Goal: Task Accomplishment & Management: Use online tool/utility

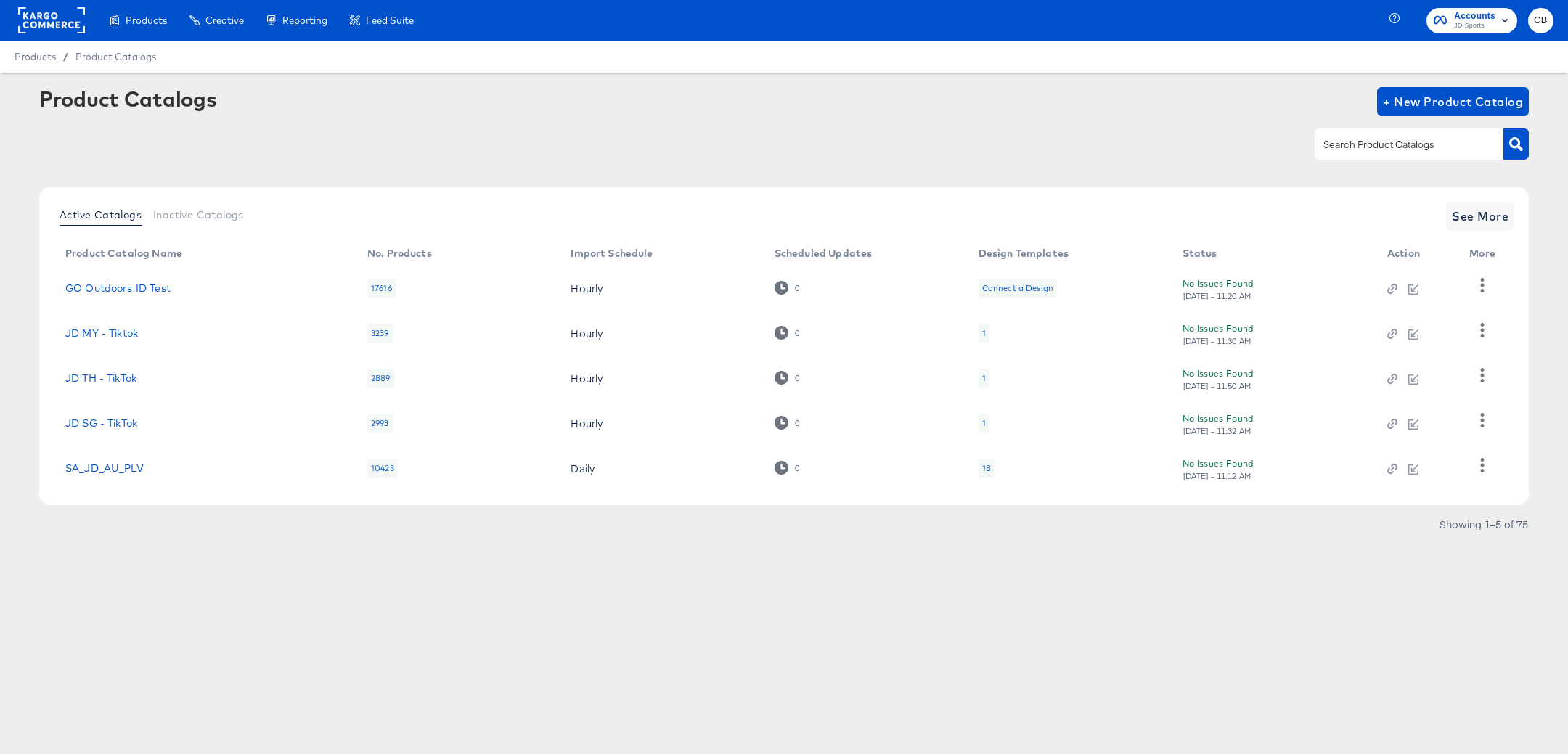
click at [1359, 143] on input "text" at bounding box center [1397, 145] width 154 height 17
type input "main"
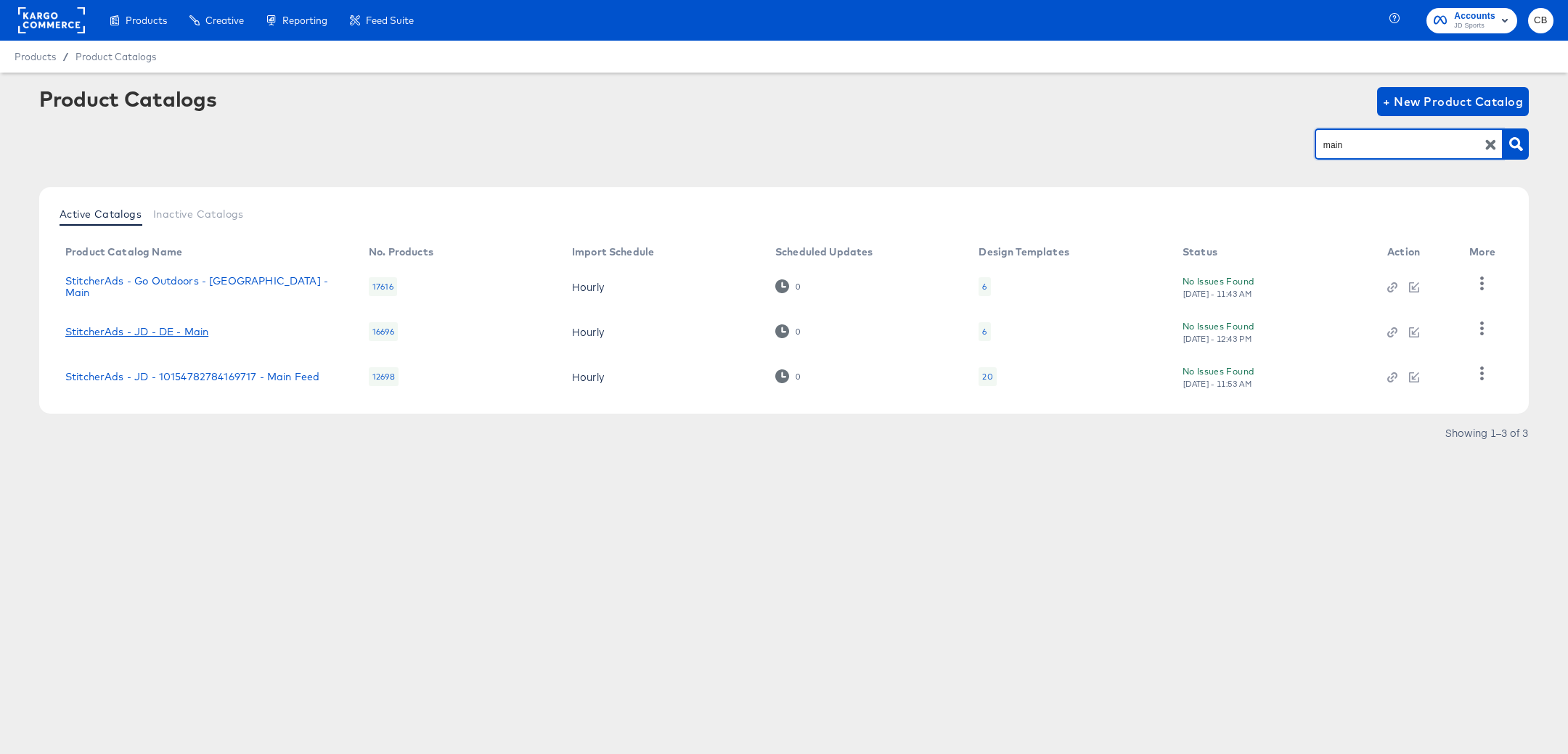
click at [162, 336] on link "StitcherAds - JD - DE - Main" at bounding box center [137, 331] width 143 height 12
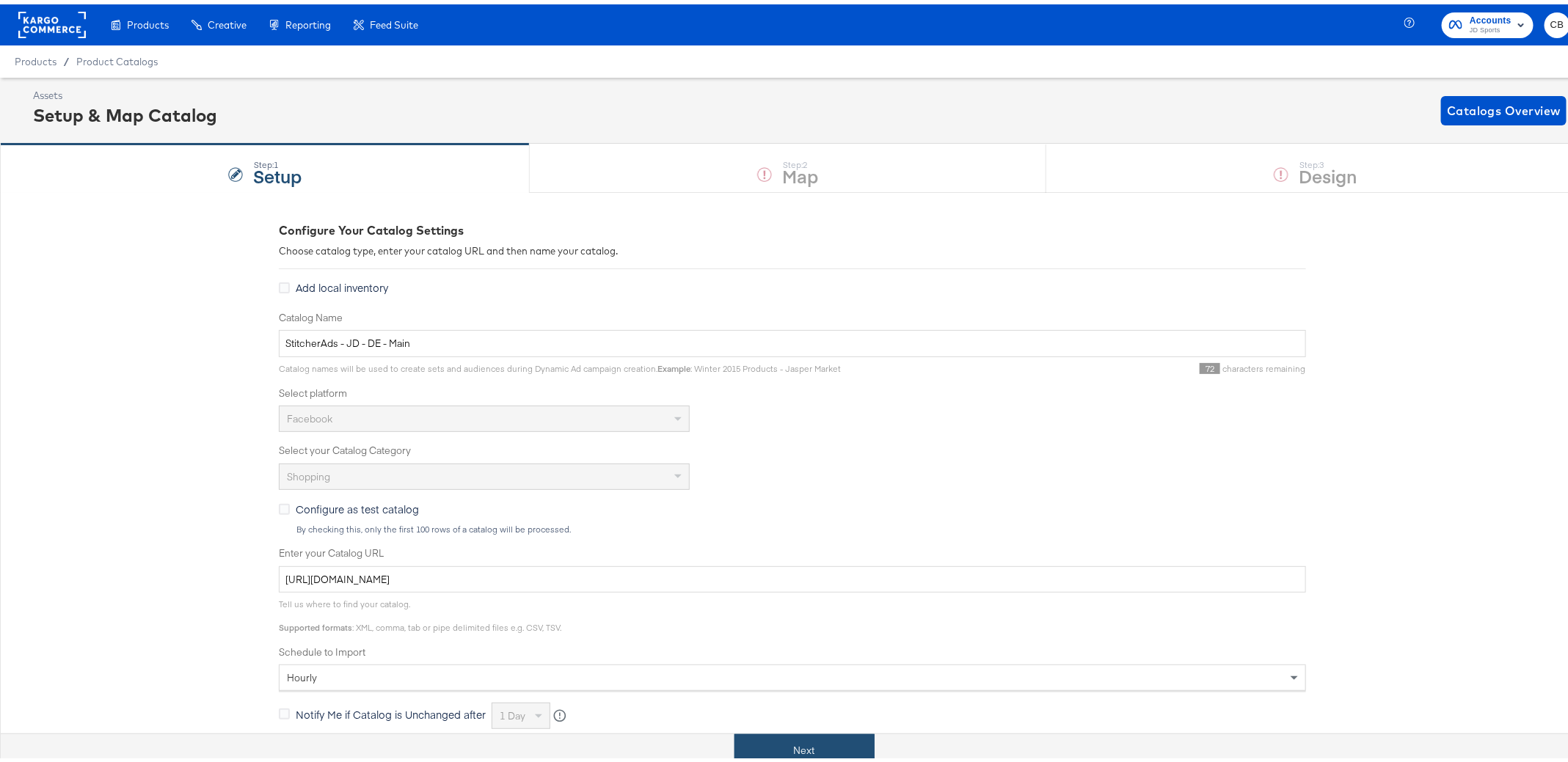
click at [746, 741] on button "Next" at bounding box center [805, 747] width 140 height 33
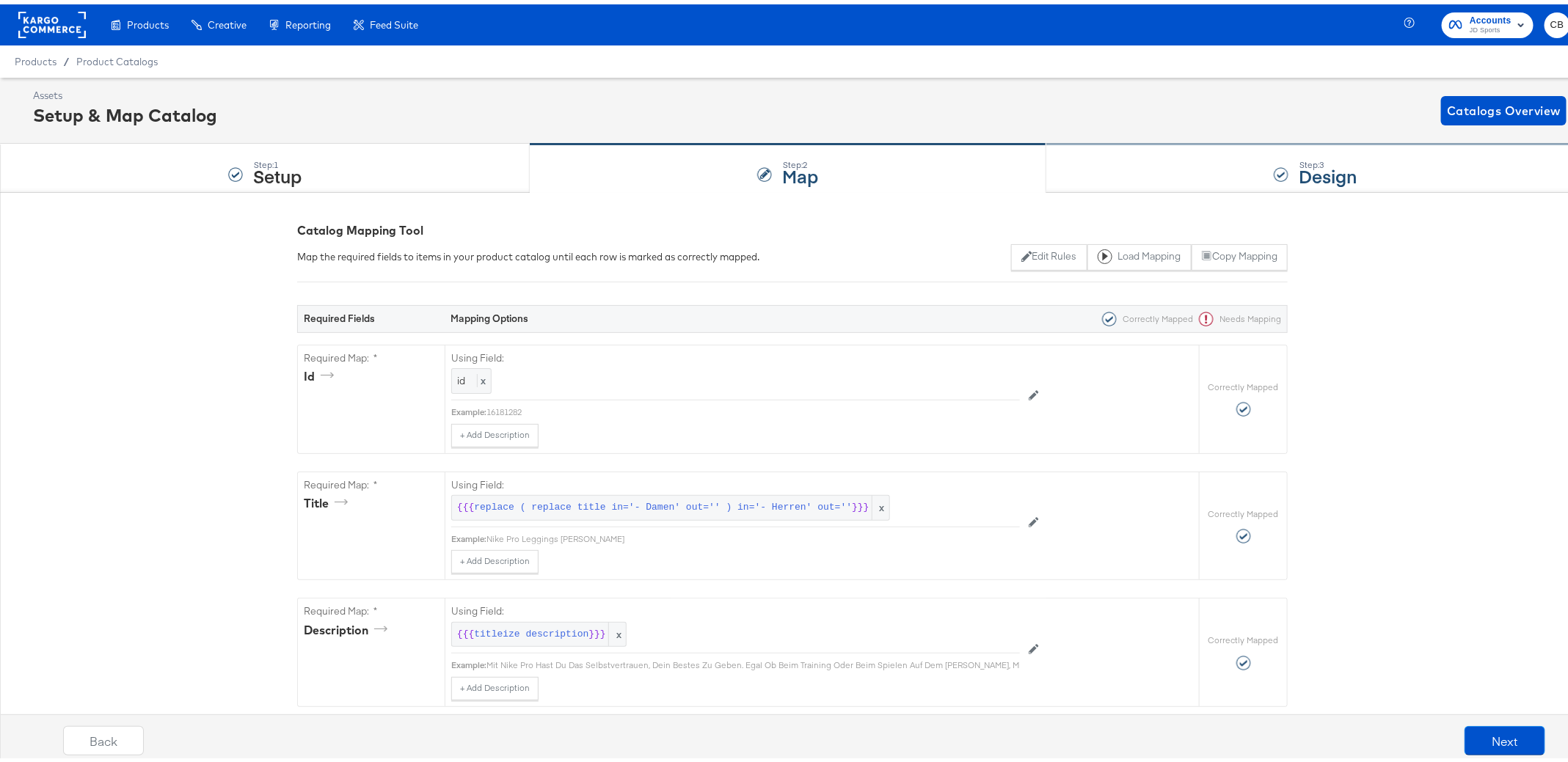
click at [1118, 158] on div "Step: 3 Design" at bounding box center [1316, 164] width 538 height 48
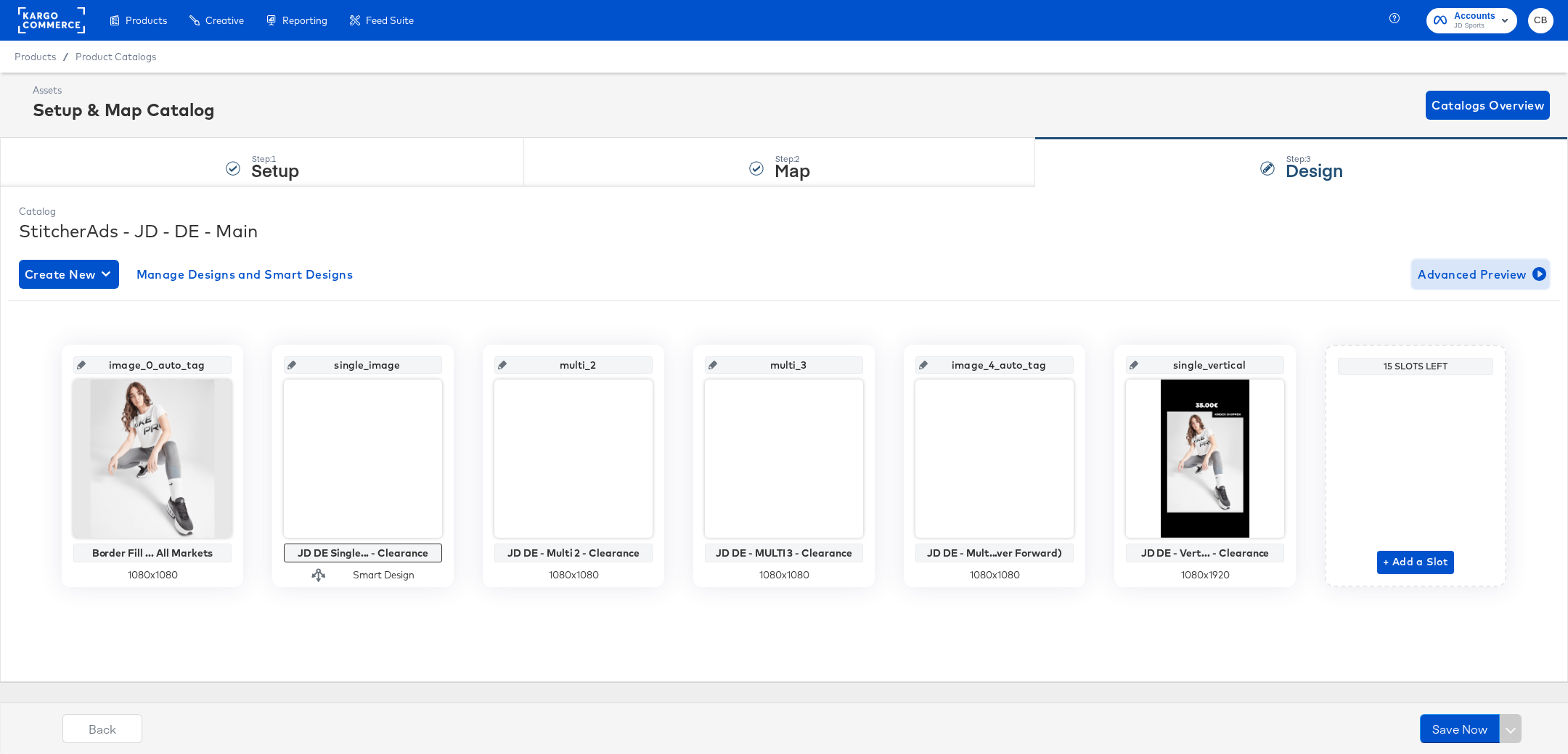
click at [1453, 274] on span "Advanced Preview" at bounding box center [1480, 274] width 125 height 20
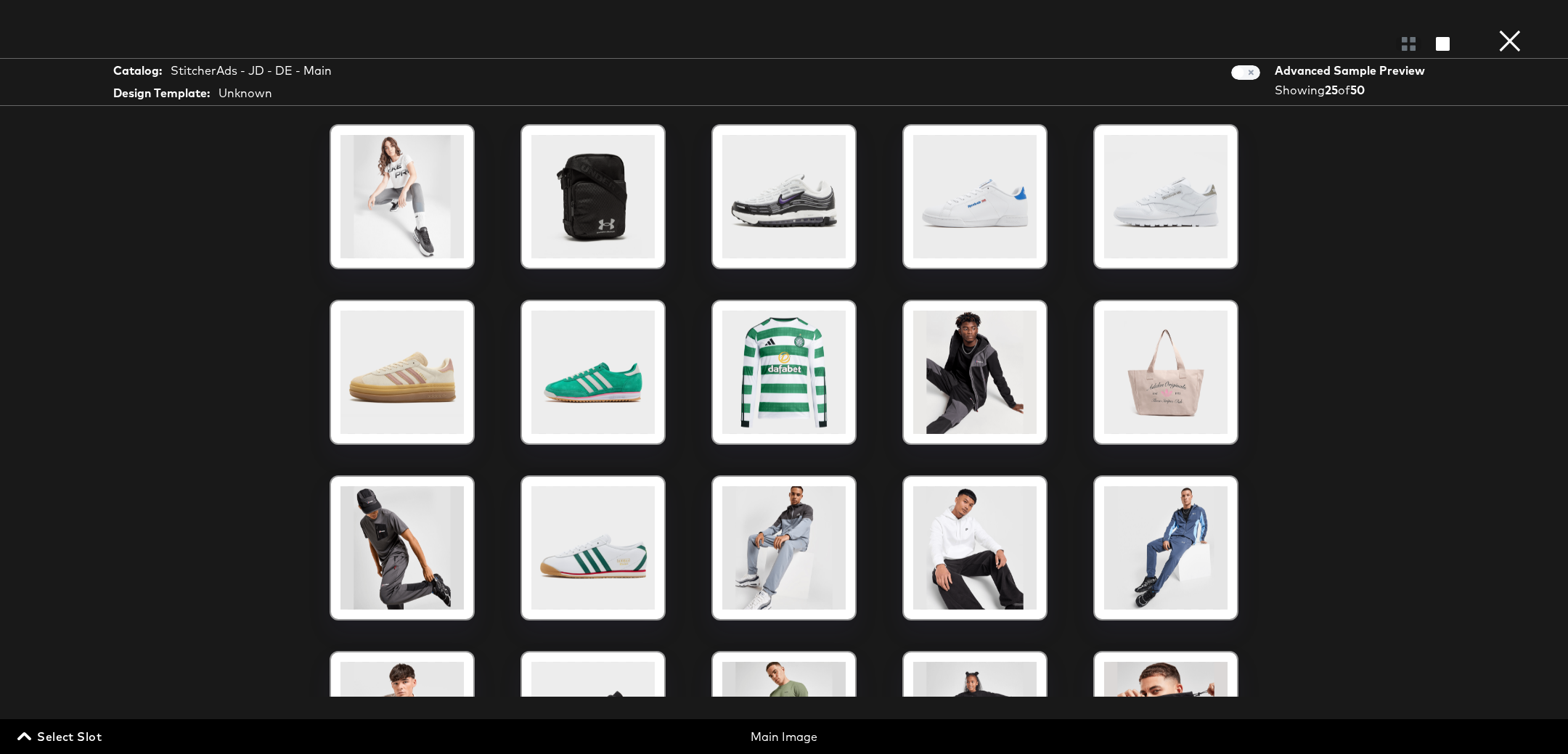
click at [43, 742] on span "Select Slot" at bounding box center [61, 737] width 81 height 20
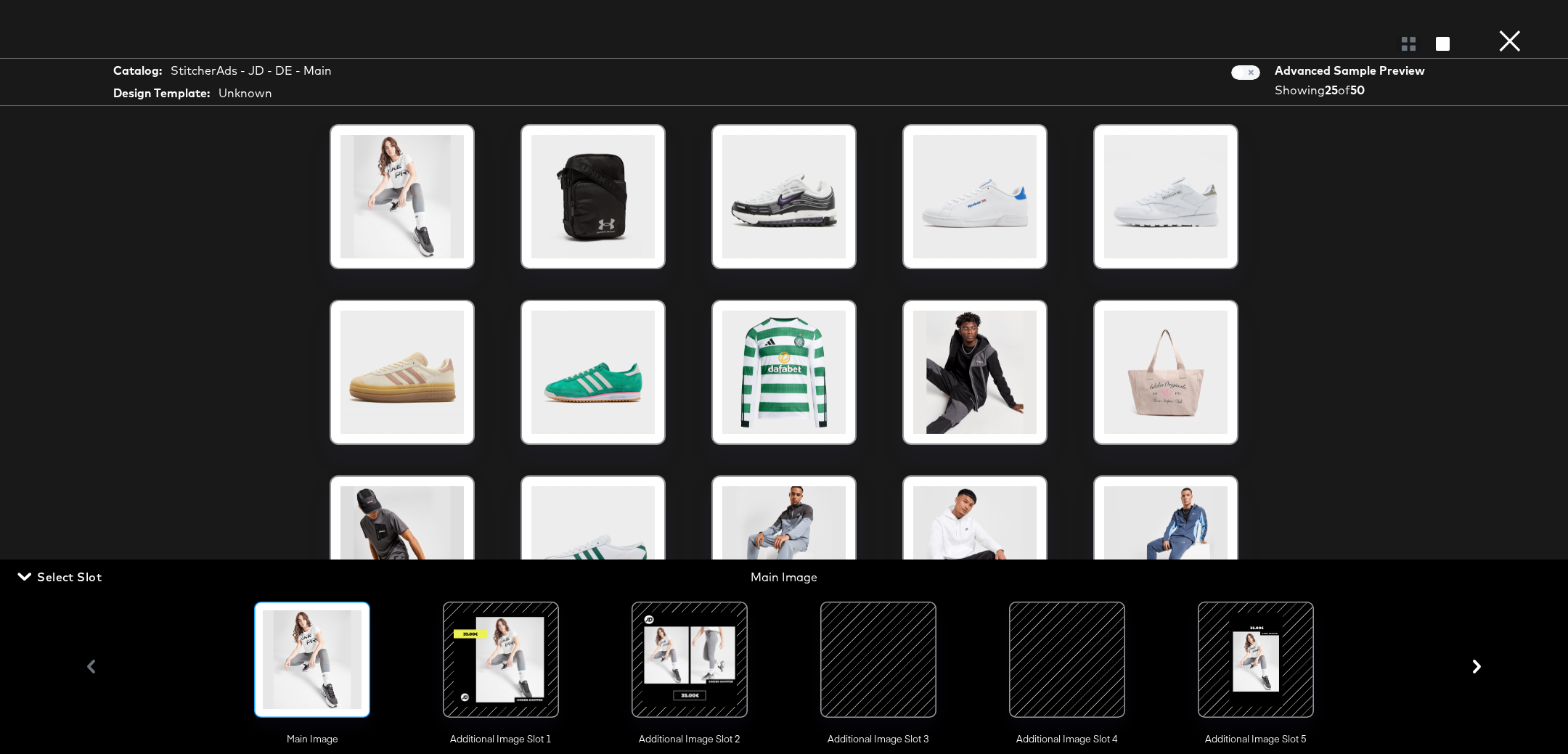
click at [537, 644] on div at bounding box center [501, 659] width 99 height 99
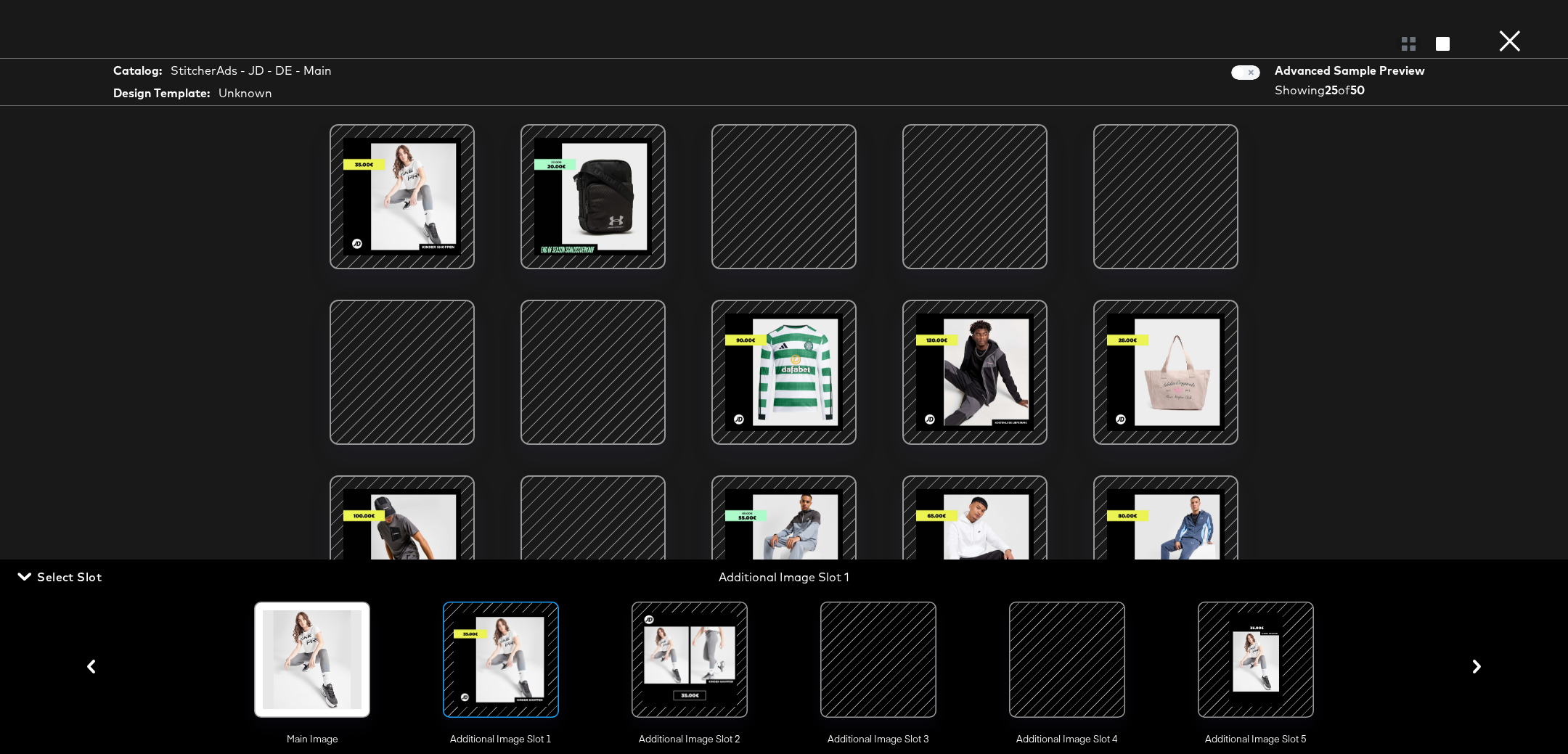
click at [778, 193] on div at bounding box center [784, 196] width 124 height 124
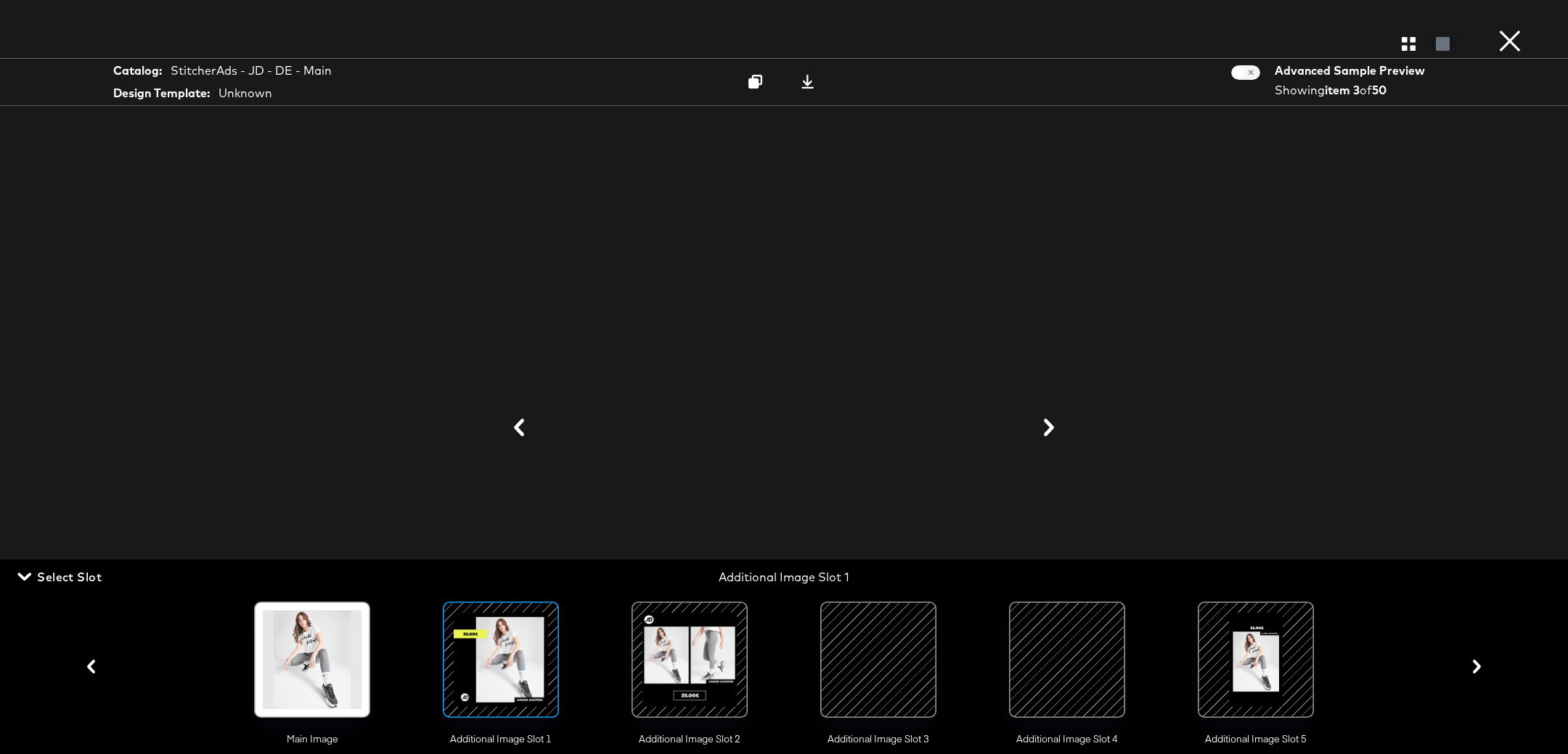
click at [397, 285] on div at bounding box center [784, 429] width 1089 height 609
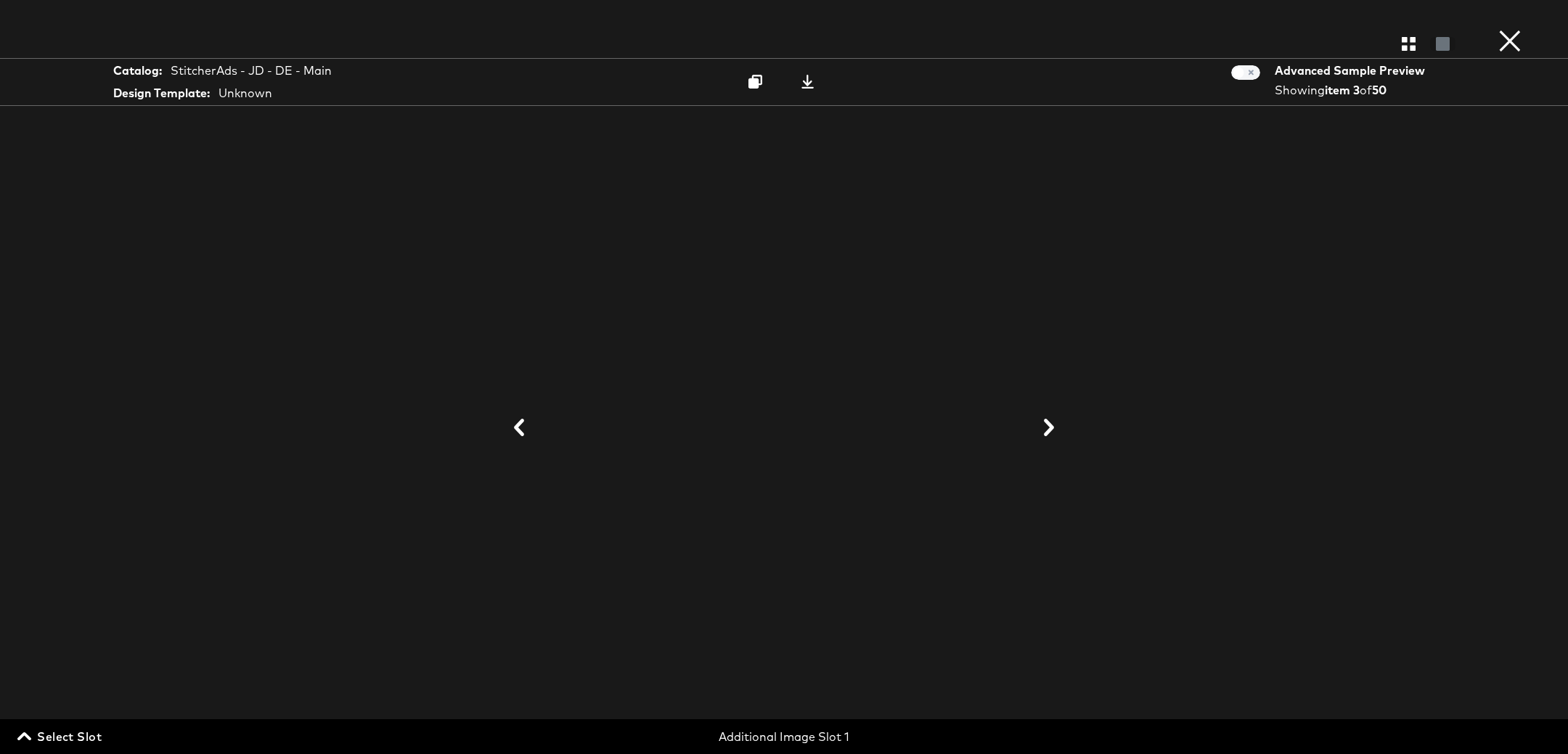
click at [521, 429] on icon at bounding box center [519, 428] width 17 height 17
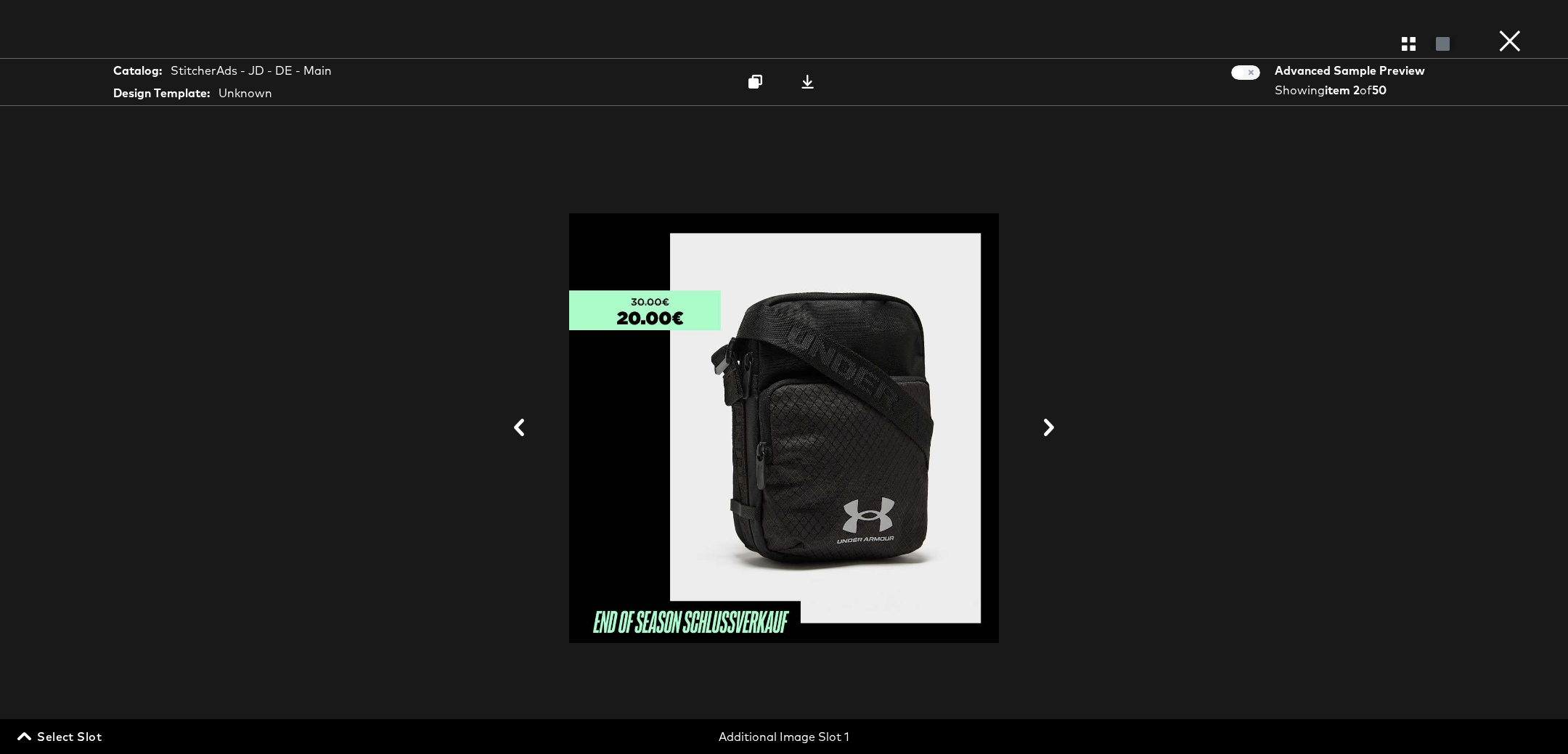
click at [521, 429] on icon at bounding box center [519, 428] width 17 height 17
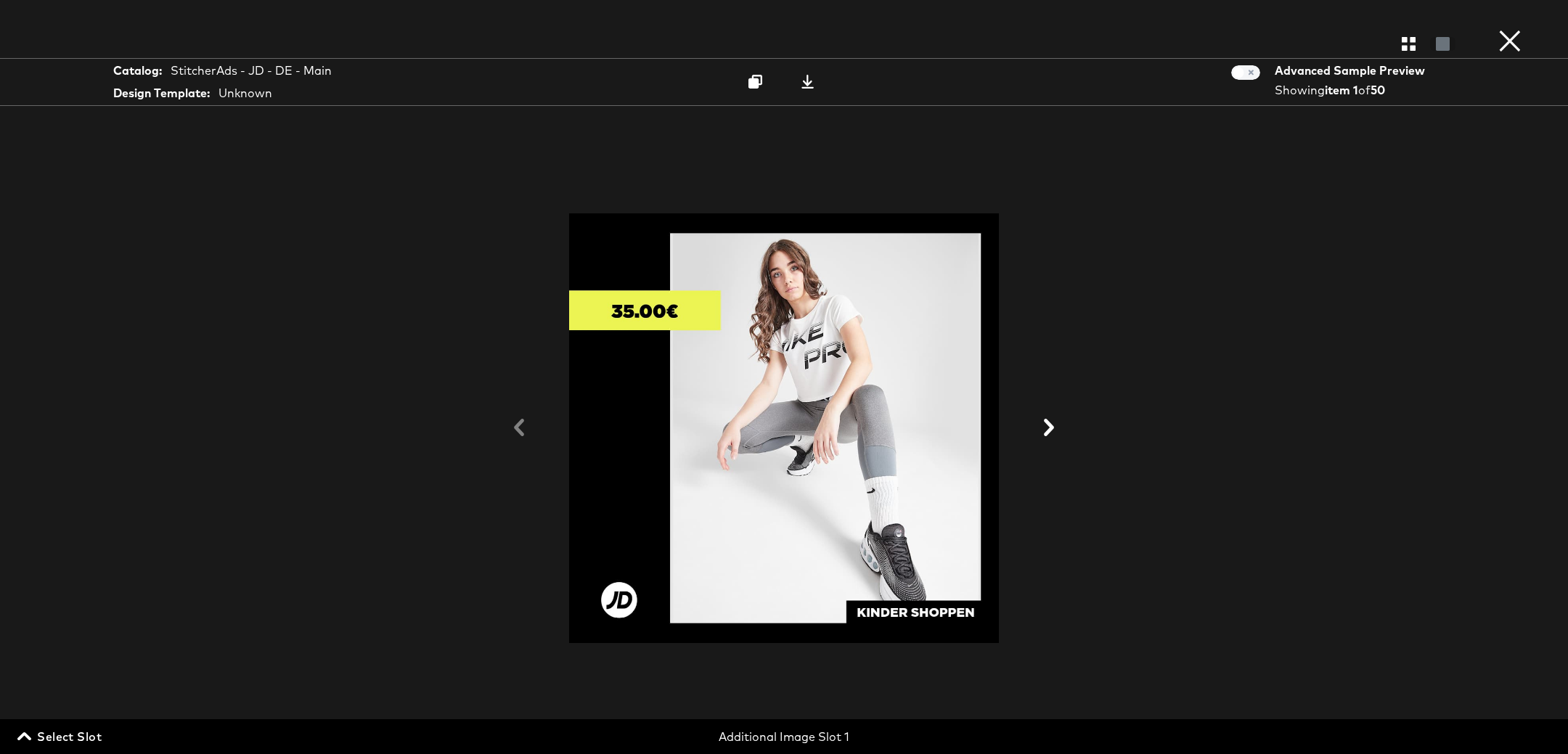
click at [1058, 435] on button at bounding box center [1049, 429] width 37 height 27
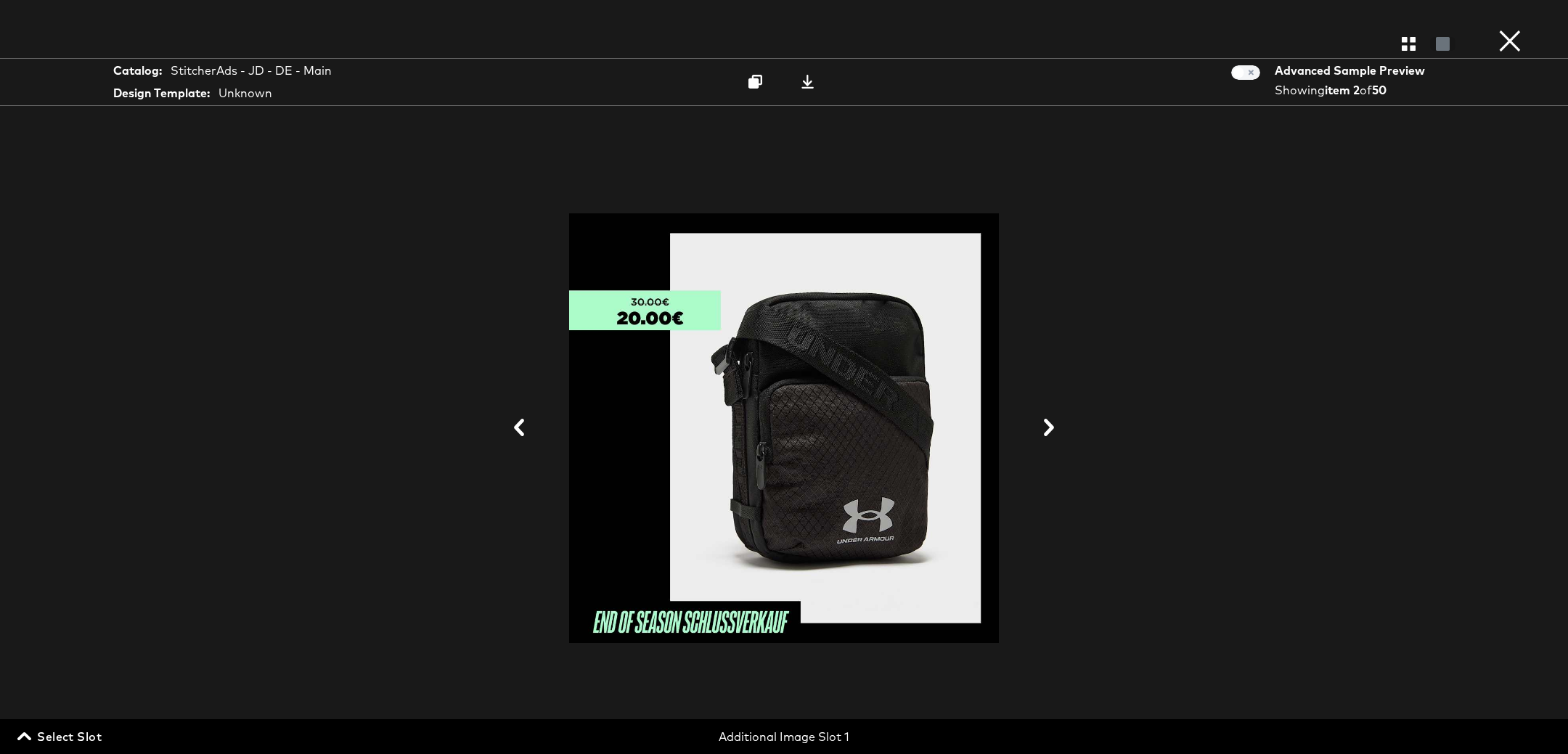
click at [1058, 435] on button at bounding box center [1049, 429] width 37 height 27
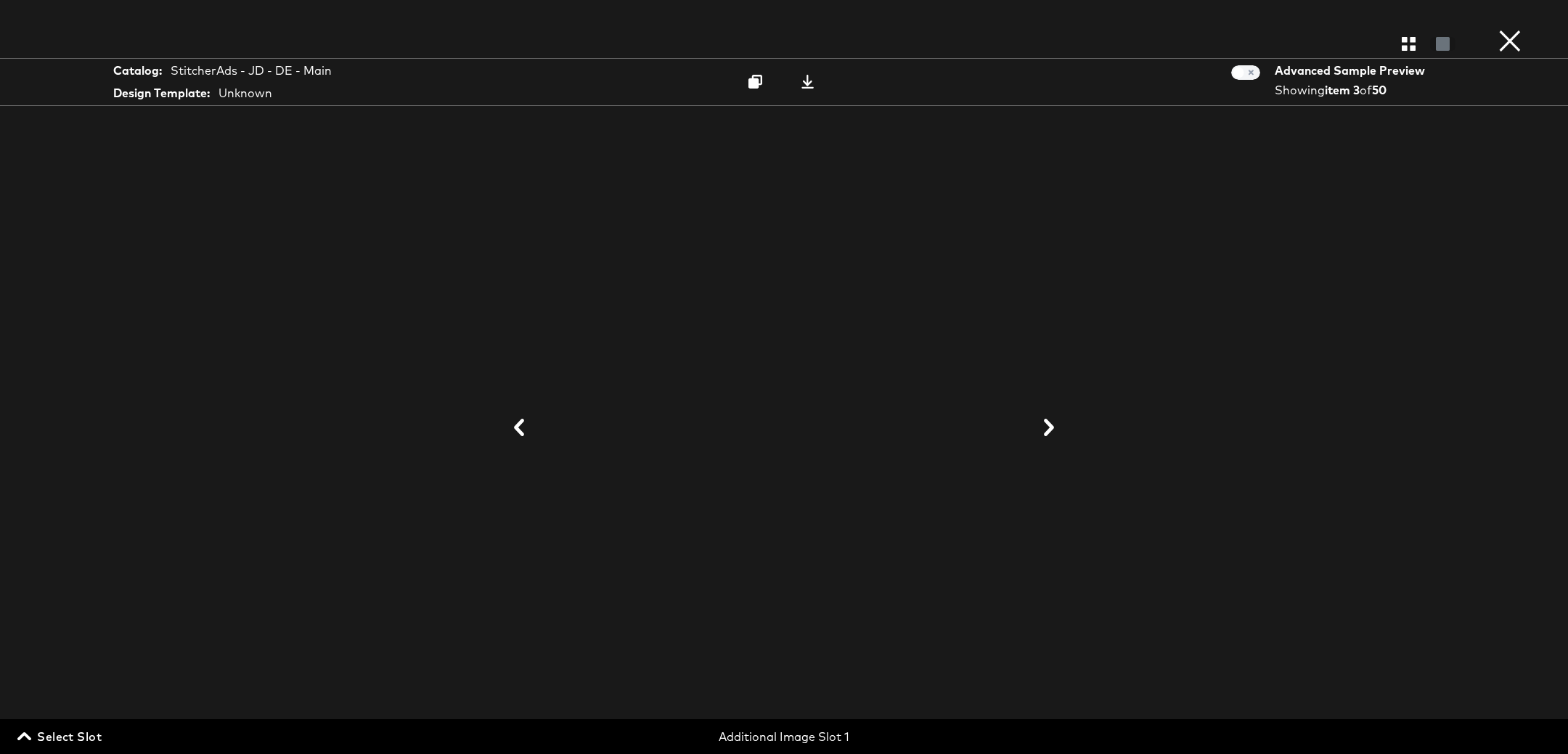
click at [1058, 435] on button at bounding box center [1049, 429] width 37 height 27
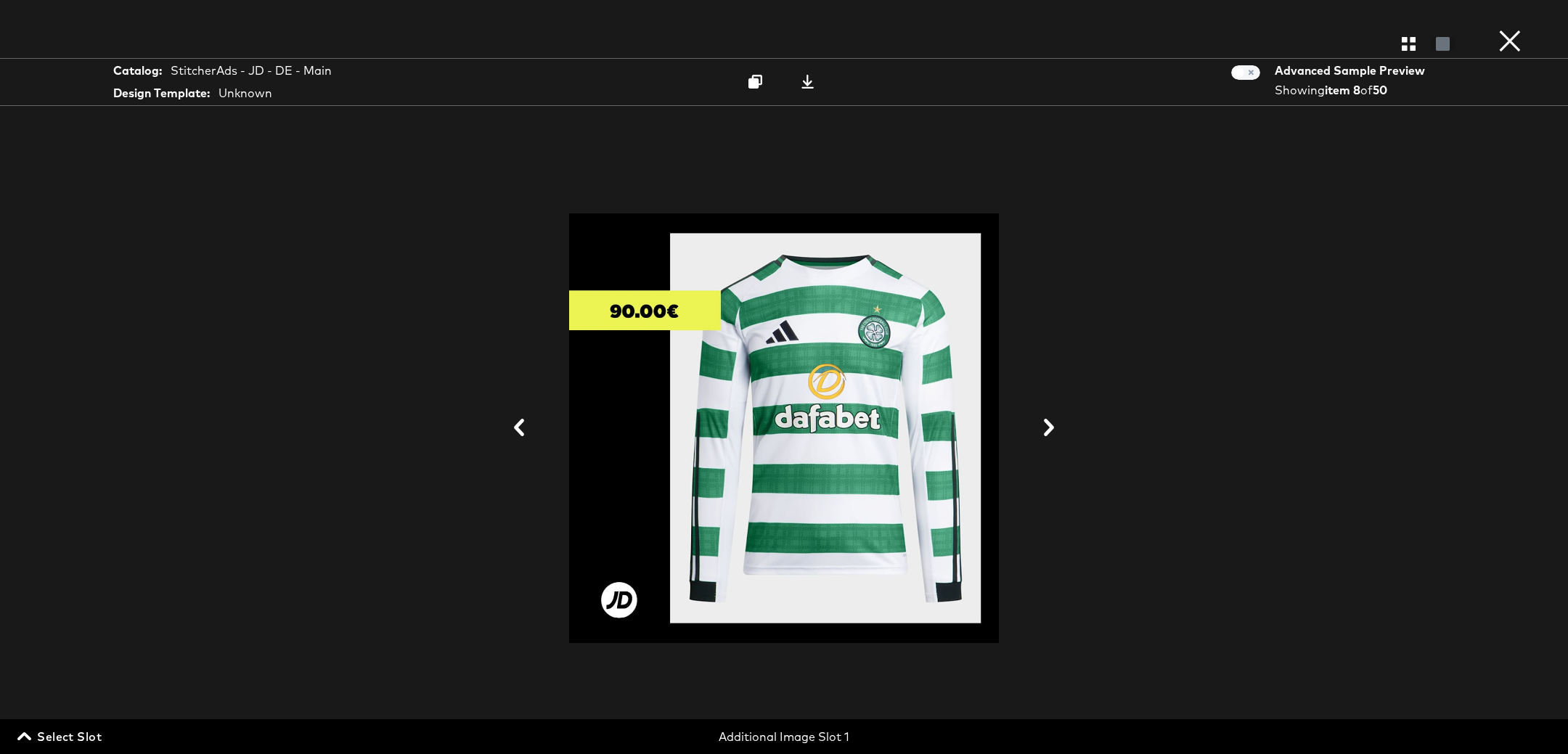
click at [1058, 435] on button at bounding box center [1049, 429] width 37 height 27
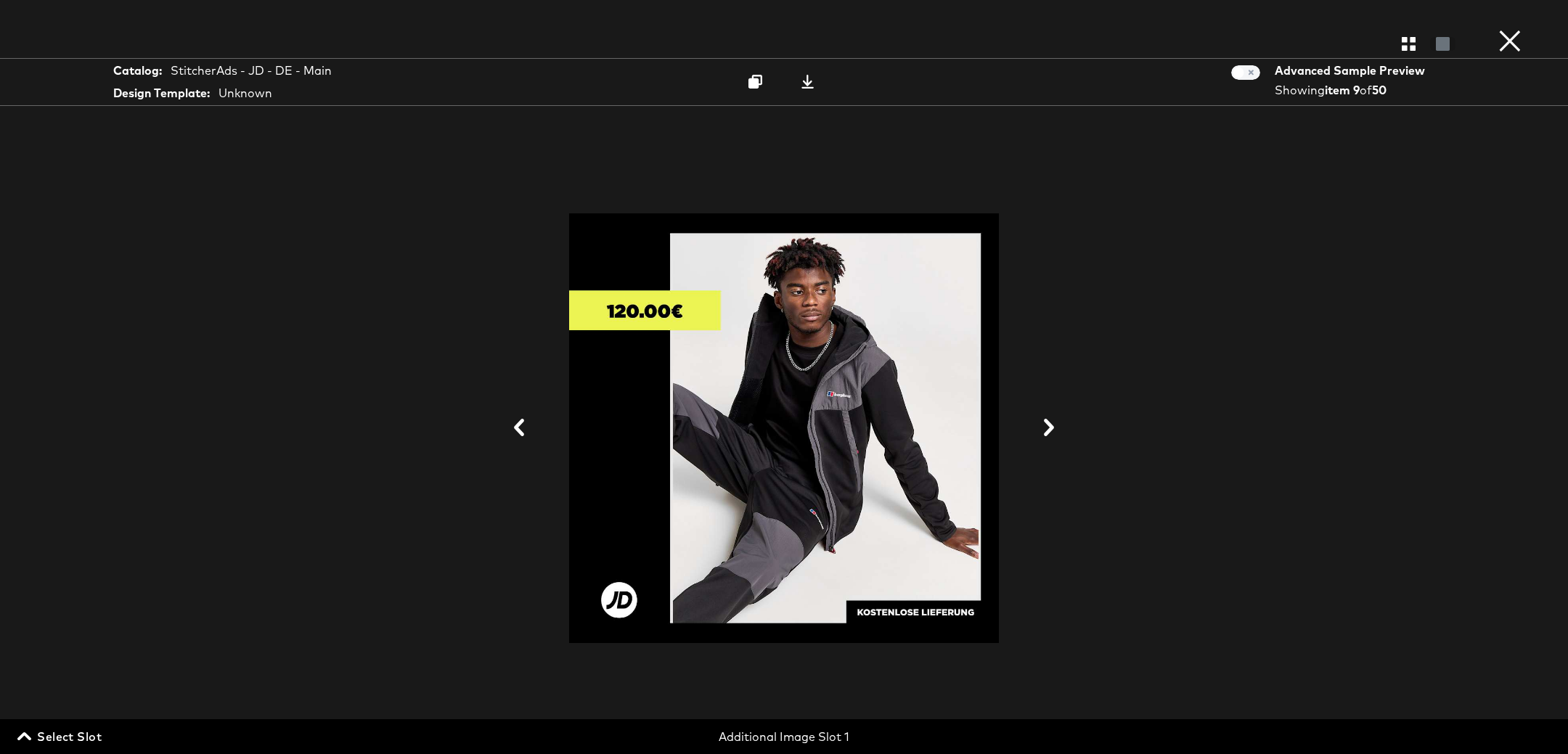
click at [1058, 435] on button at bounding box center [1049, 429] width 37 height 27
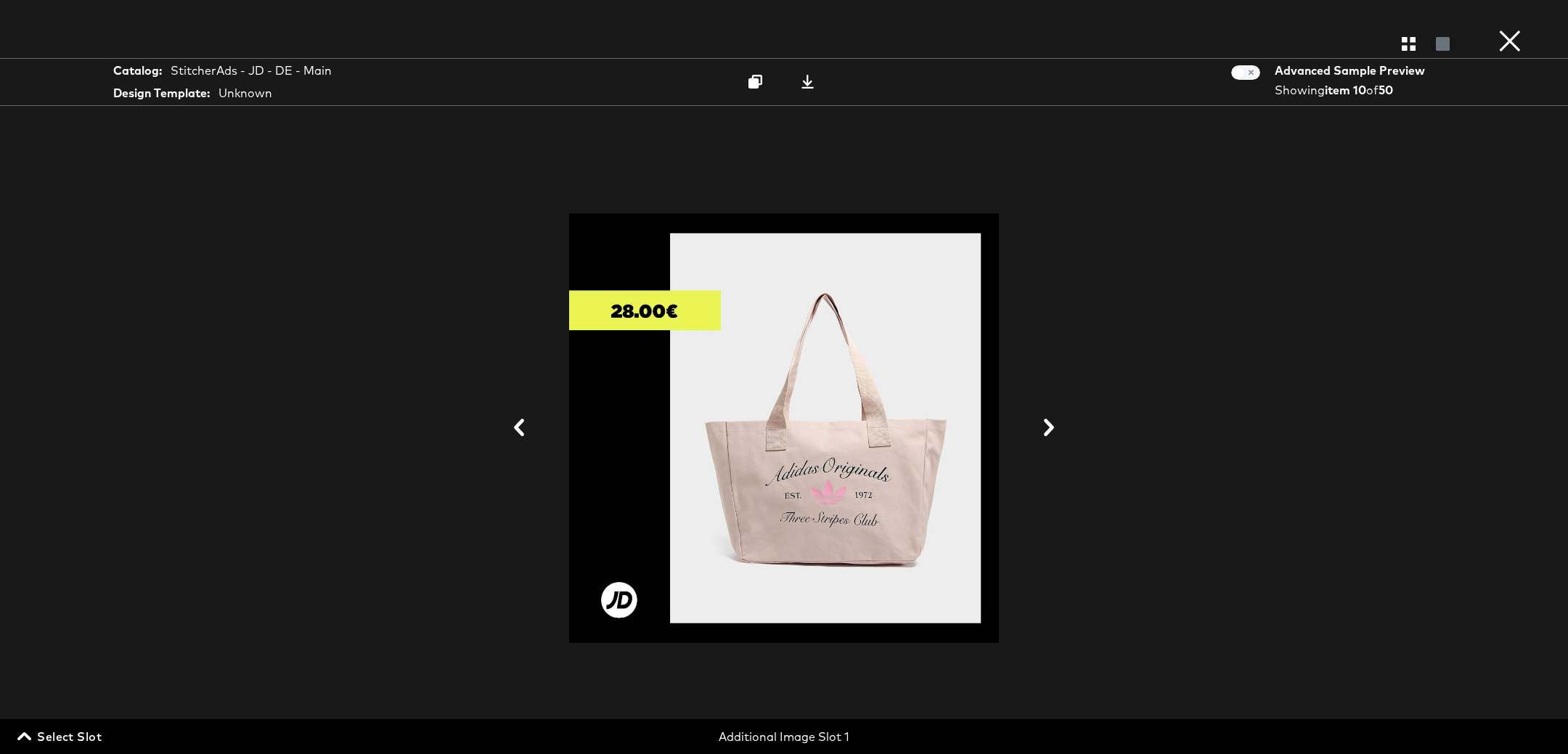
click at [1058, 435] on button at bounding box center [1049, 429] width 37 height 27
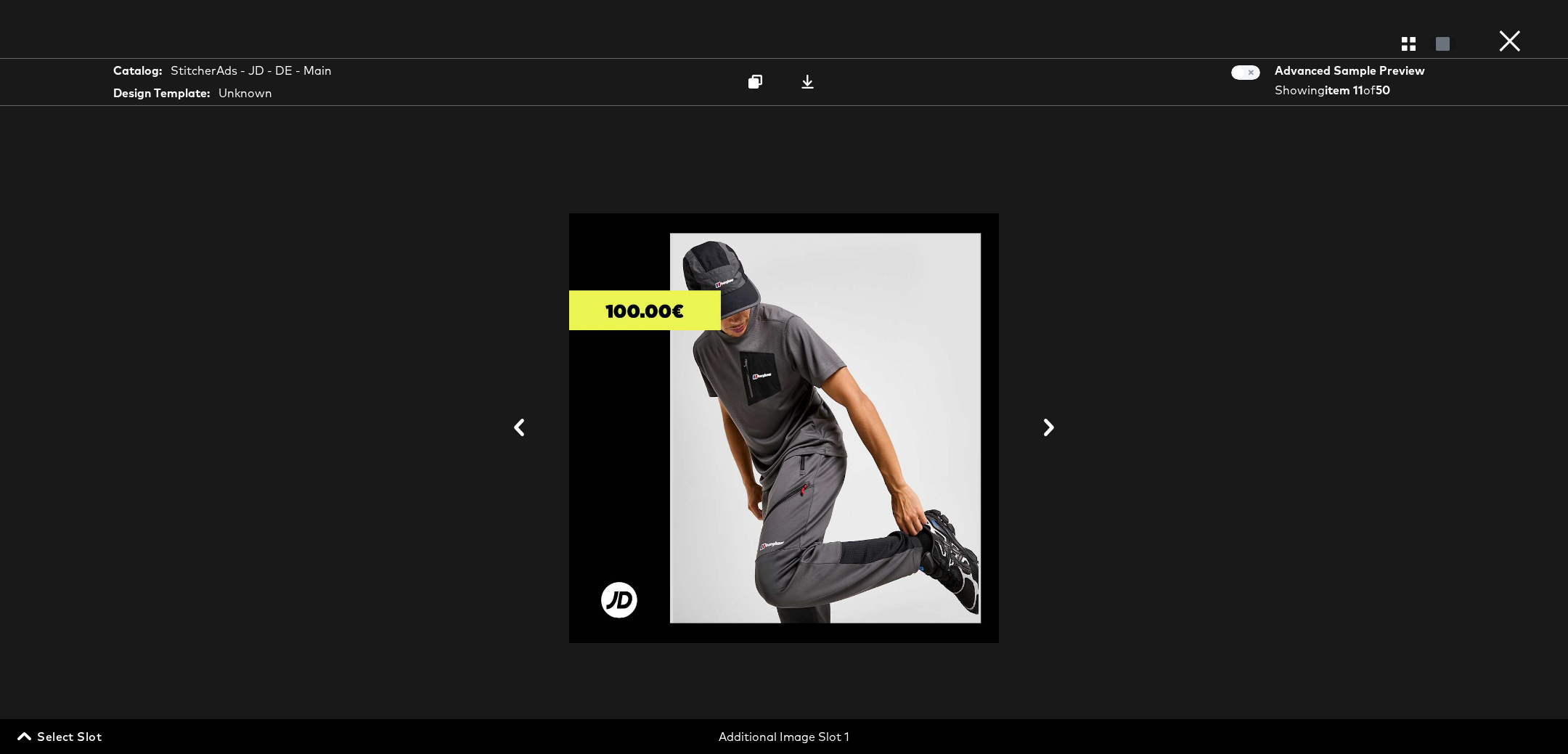
click at [1058, 435] on button at bounding box center [1049, 429] width 37 height 27
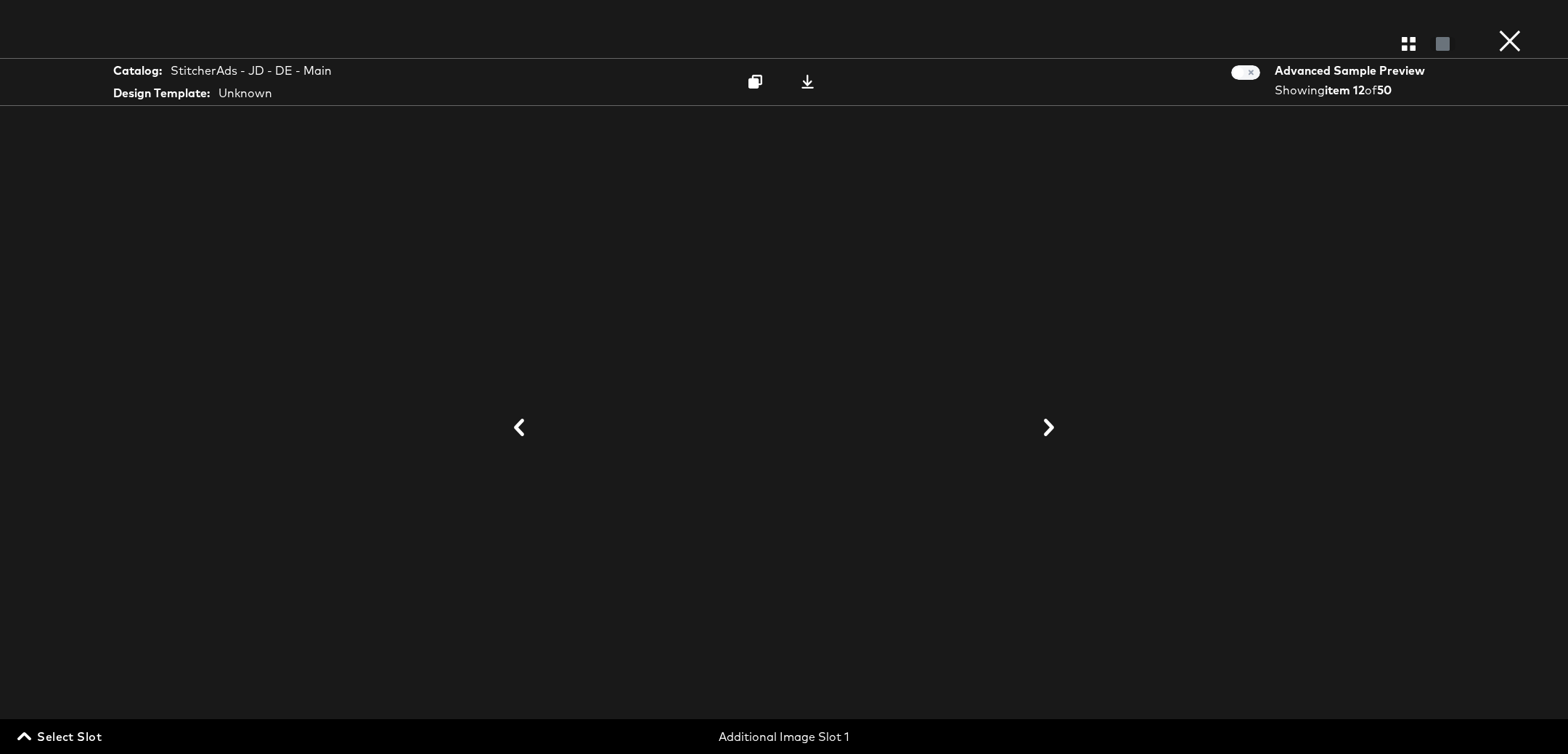
click at [1058, 435] on button at bounding box center [1049, 429] width 37 height 27
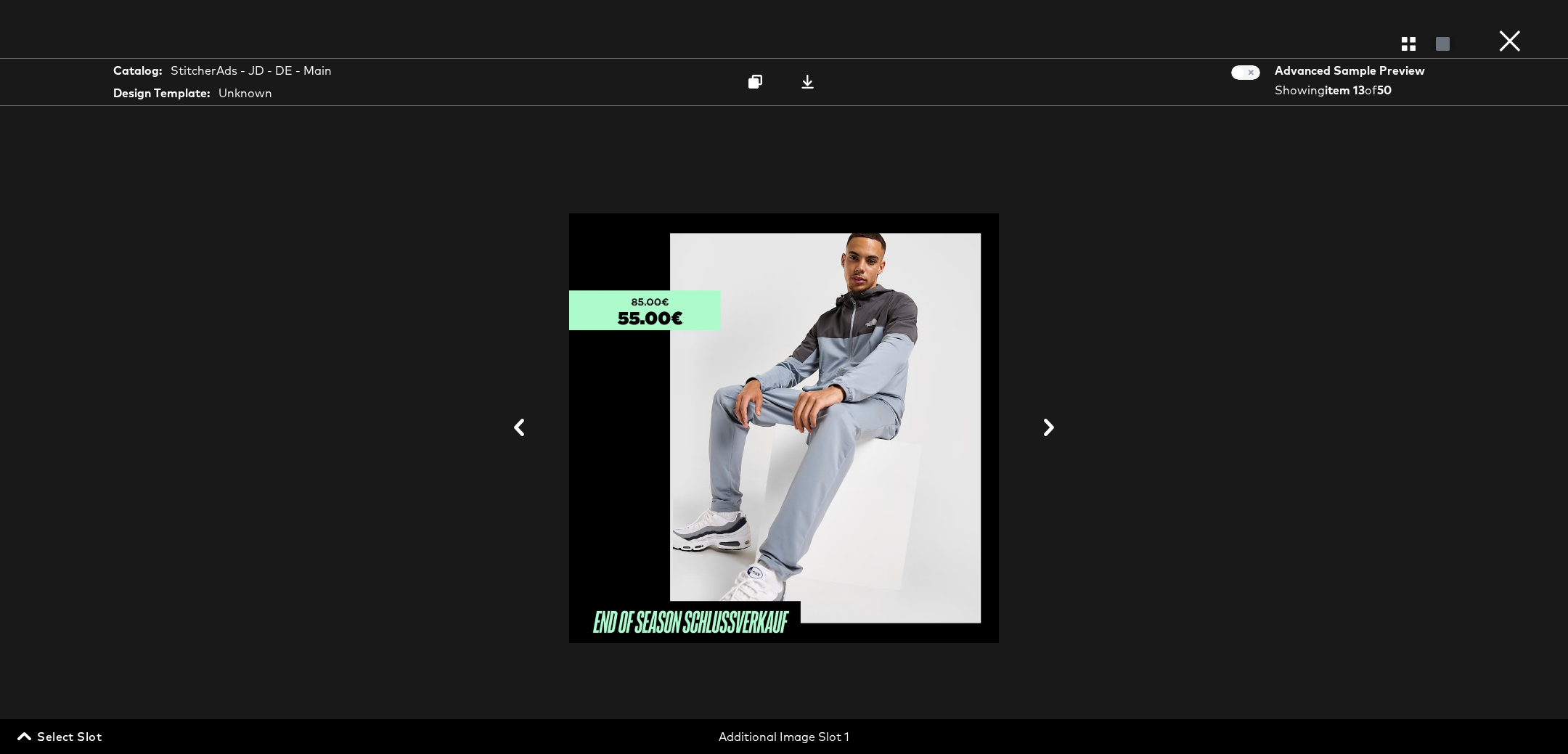
click at [1058, 435] on button at bounding box center [1049, 429] width 37 height 27
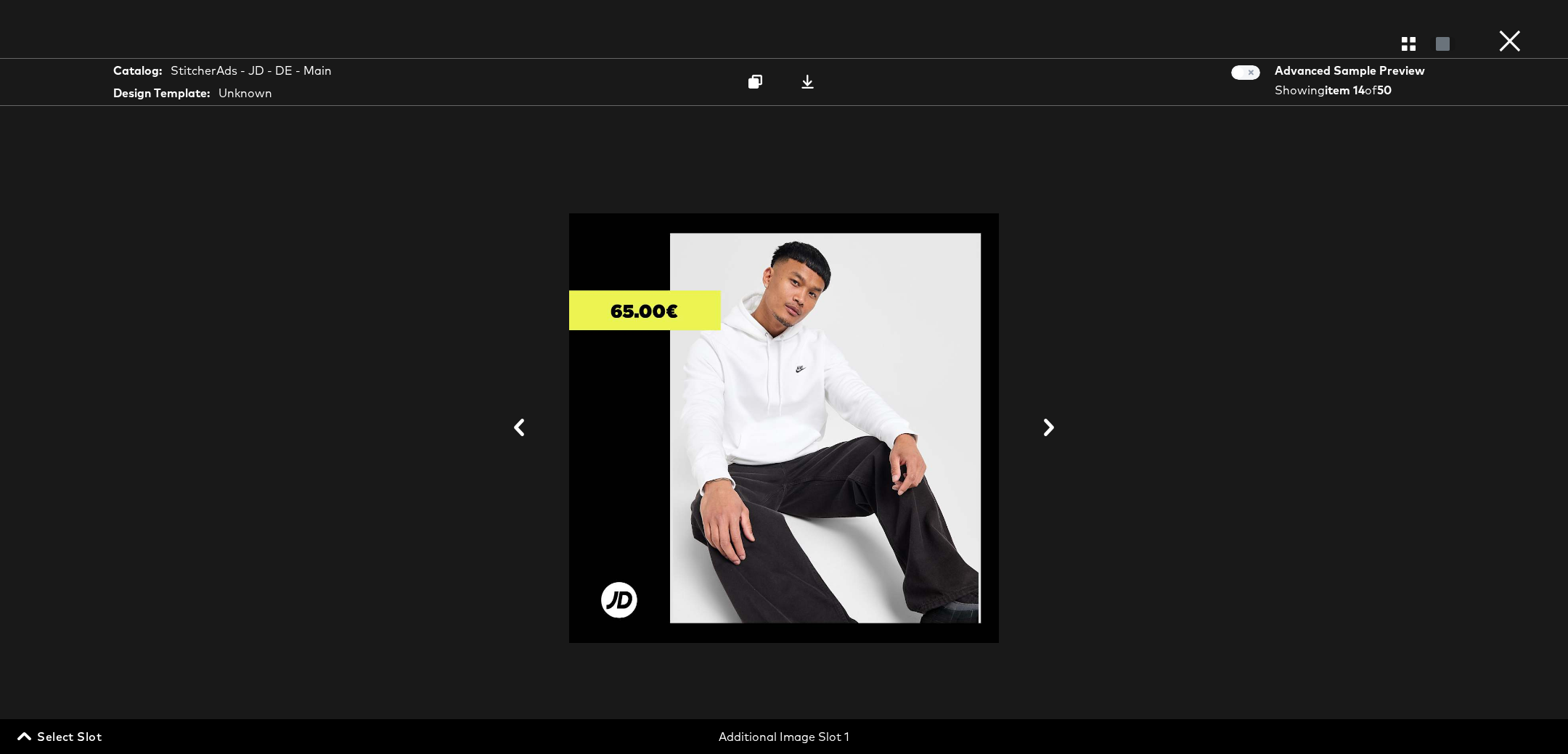
click at [1058, 435] on button at bounding box center [1049, 429] width 37 height 27
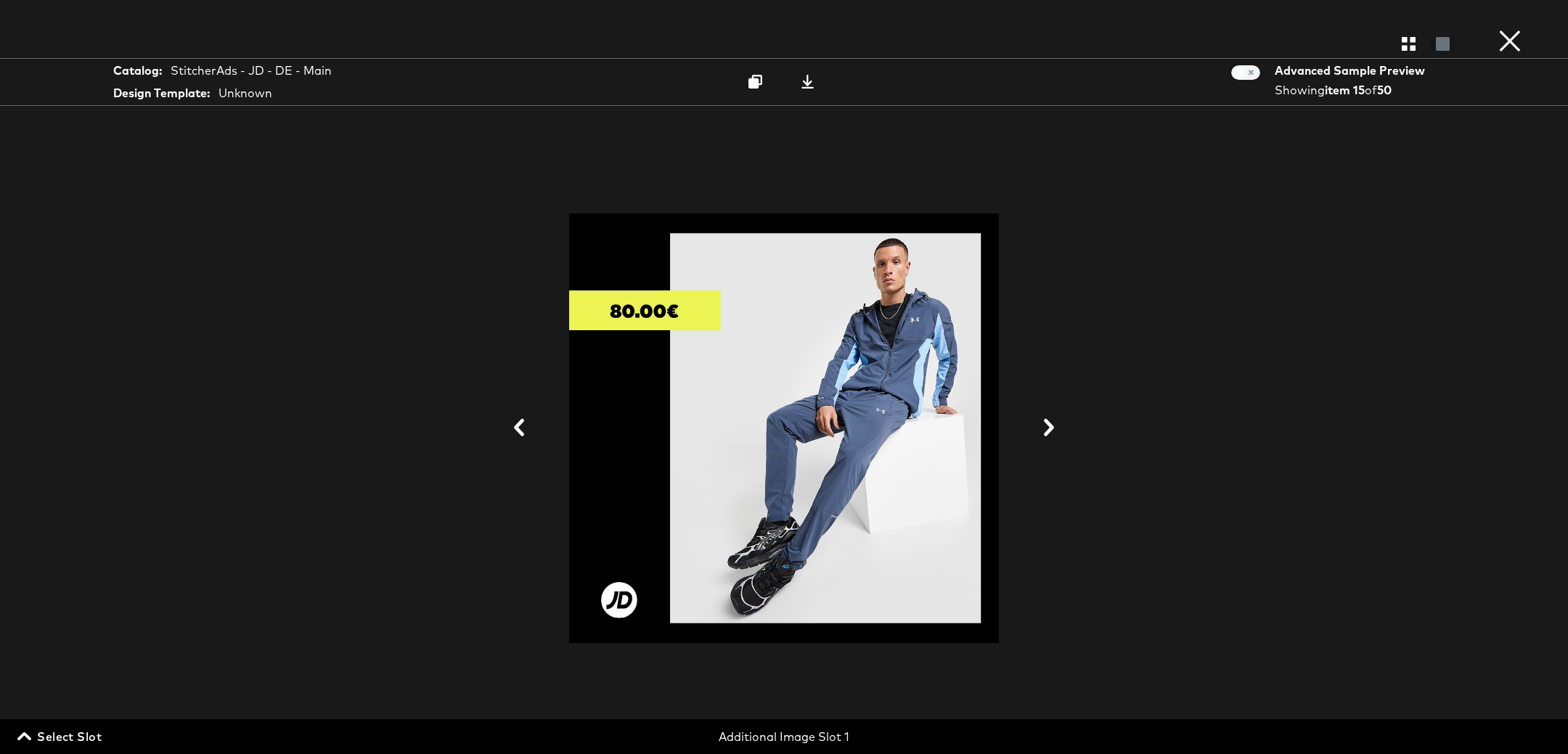
click at [1058, 435] on button at bounding box center [1049, 429] width 37 height 27
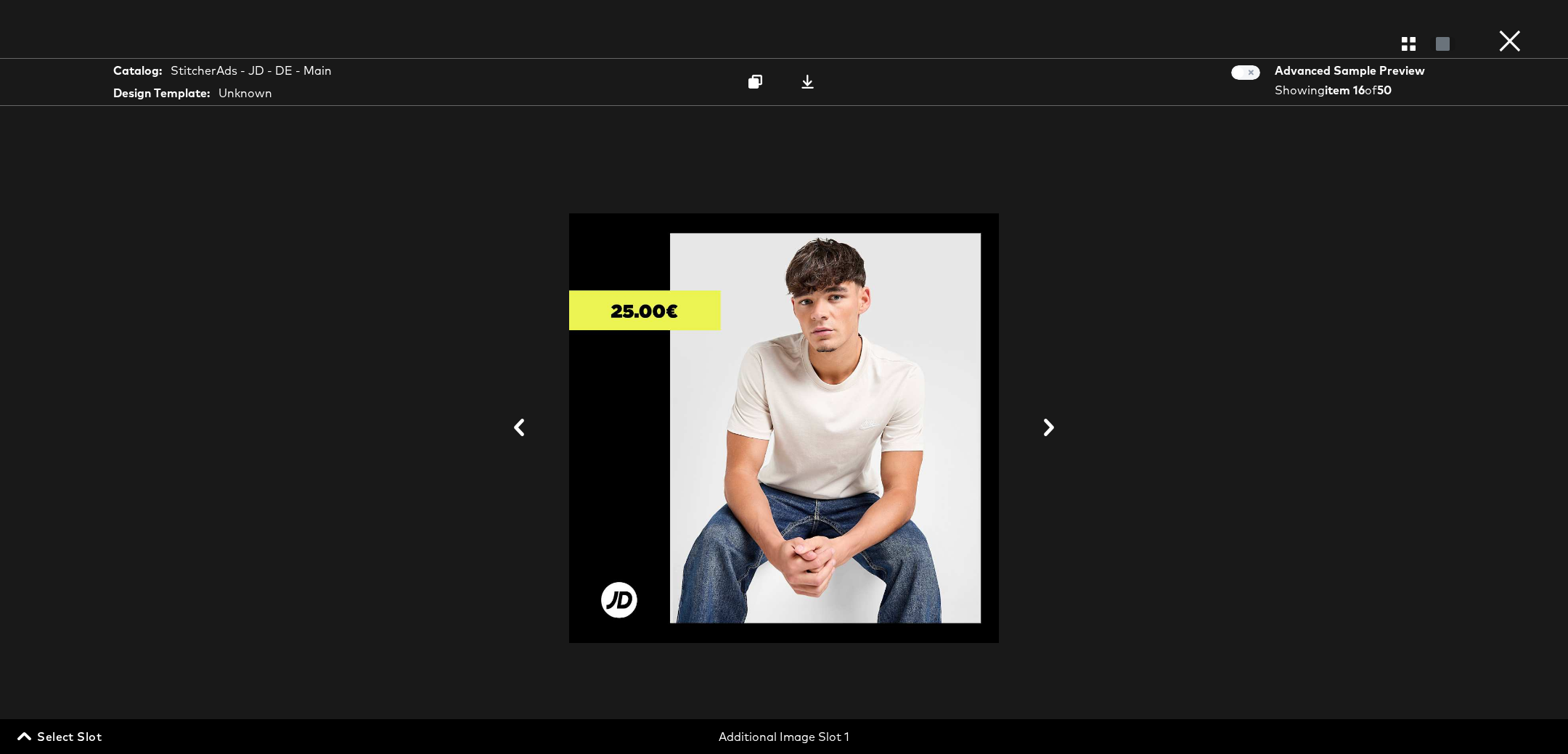
click at [1058, 435] on button at bounding box center [1049, 429] width 37 height 27
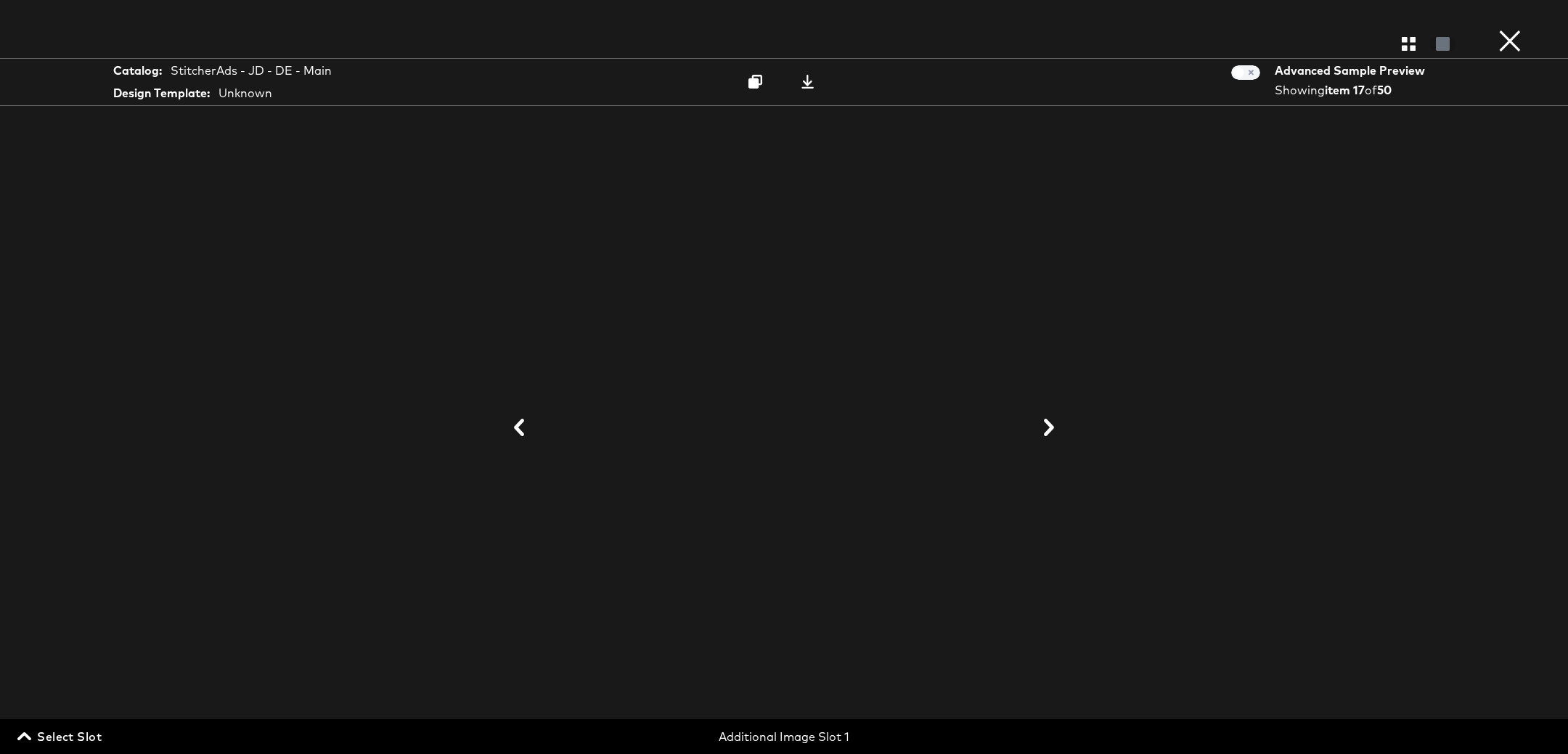
click at [1058, 435] on button at bounding box center [1049, 429] width 37 height 27
click at [1058, 435] on button at bounding box center [1050, 429] width 37 height 27
click at [1058, 435] on button at bounding box center [1049, 429] width 37 height 27
click at [1058, 435] on button at bounding box center [1050, 429] width 37 height 27
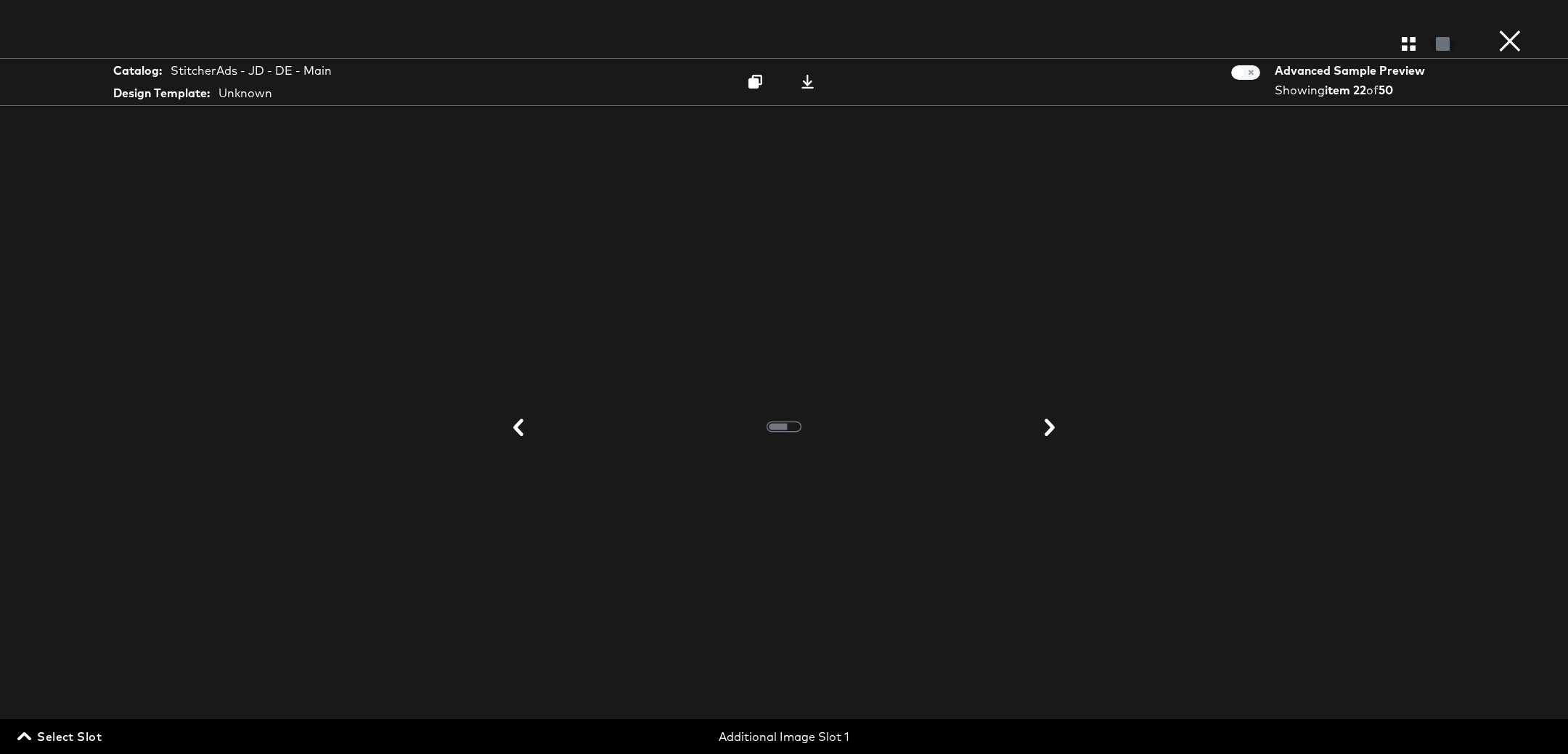
click at [1058, 435] on button at bounding box center [1050, 429] width 37 height 27
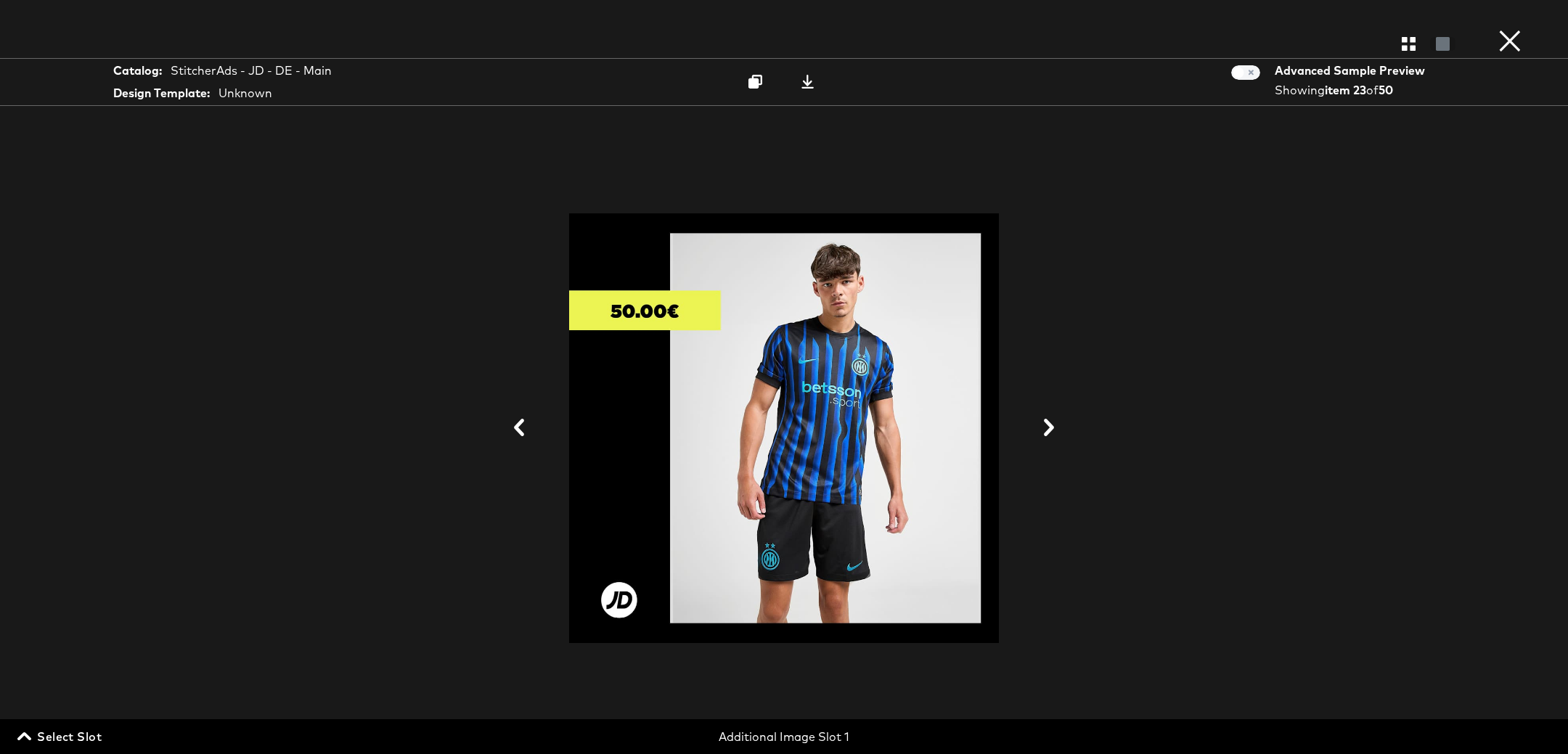
click at [1051, 433] on icon at bounding box center [1049, 428] width 17 height 17
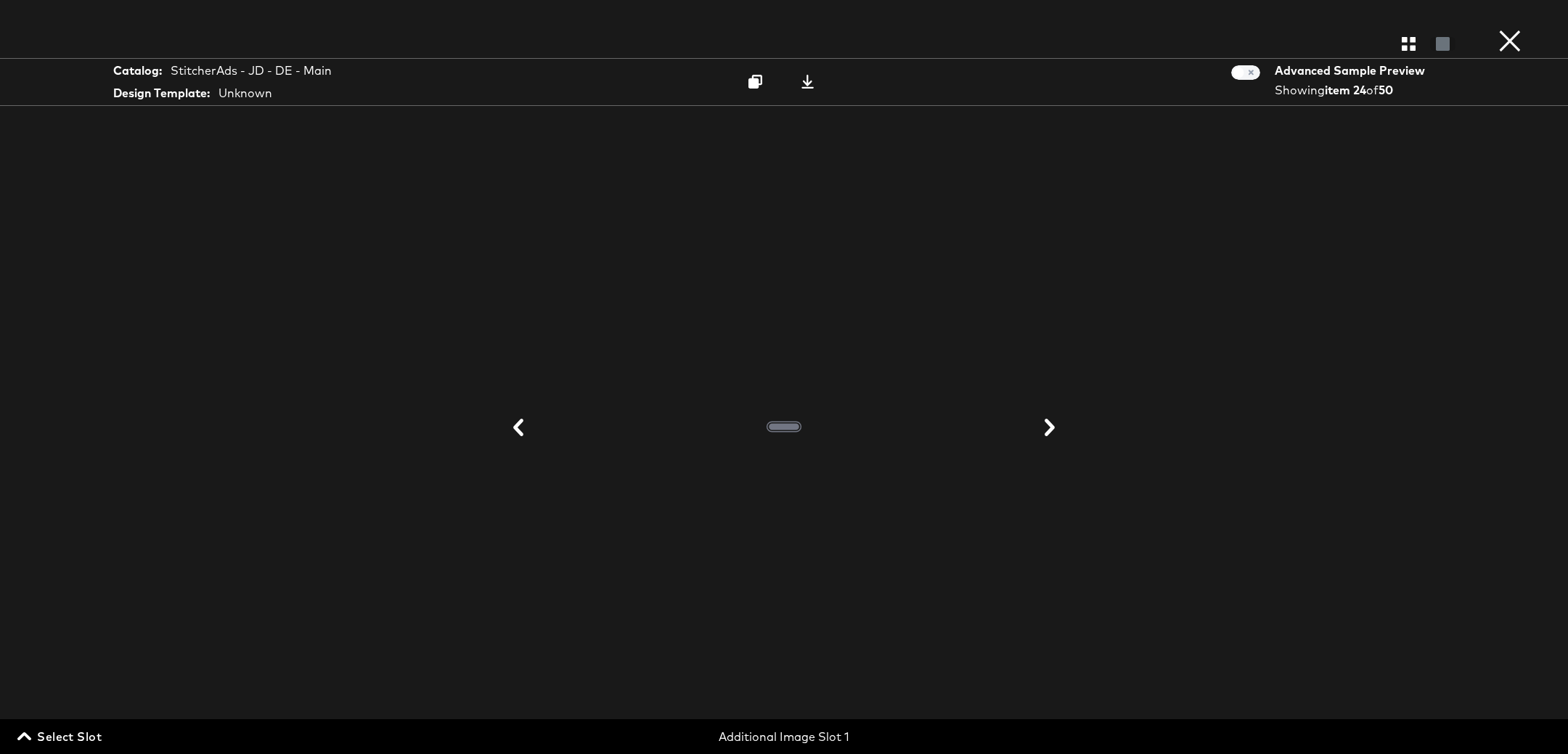
click at [1051, 433] on icon at bounding box center [1050, 428] width 17 height 17
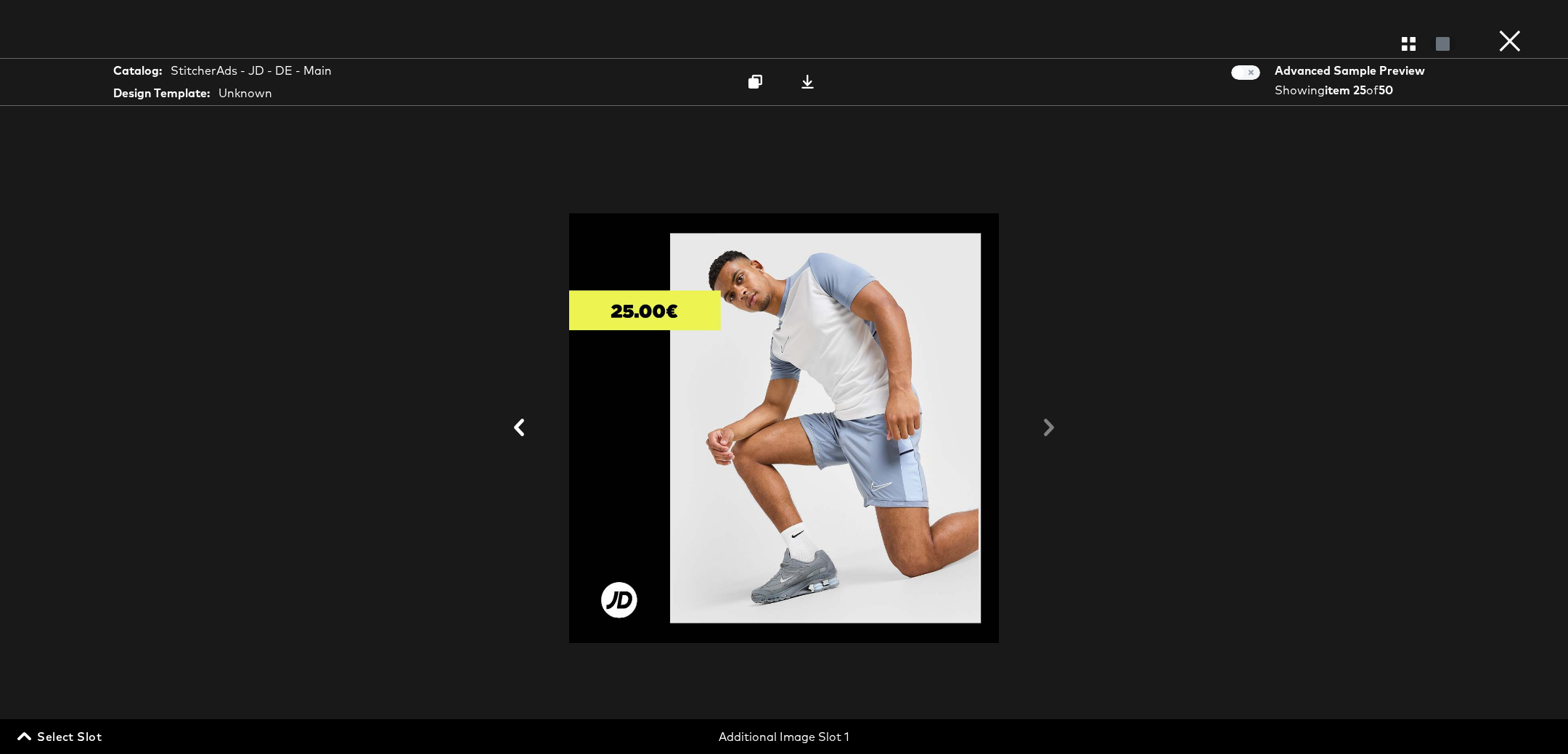
click at [1520, 29] on button "×" at bounding box center [1510, 14] width 29 height 29
